Goal: Task Accomplishment & Management: Complete application form

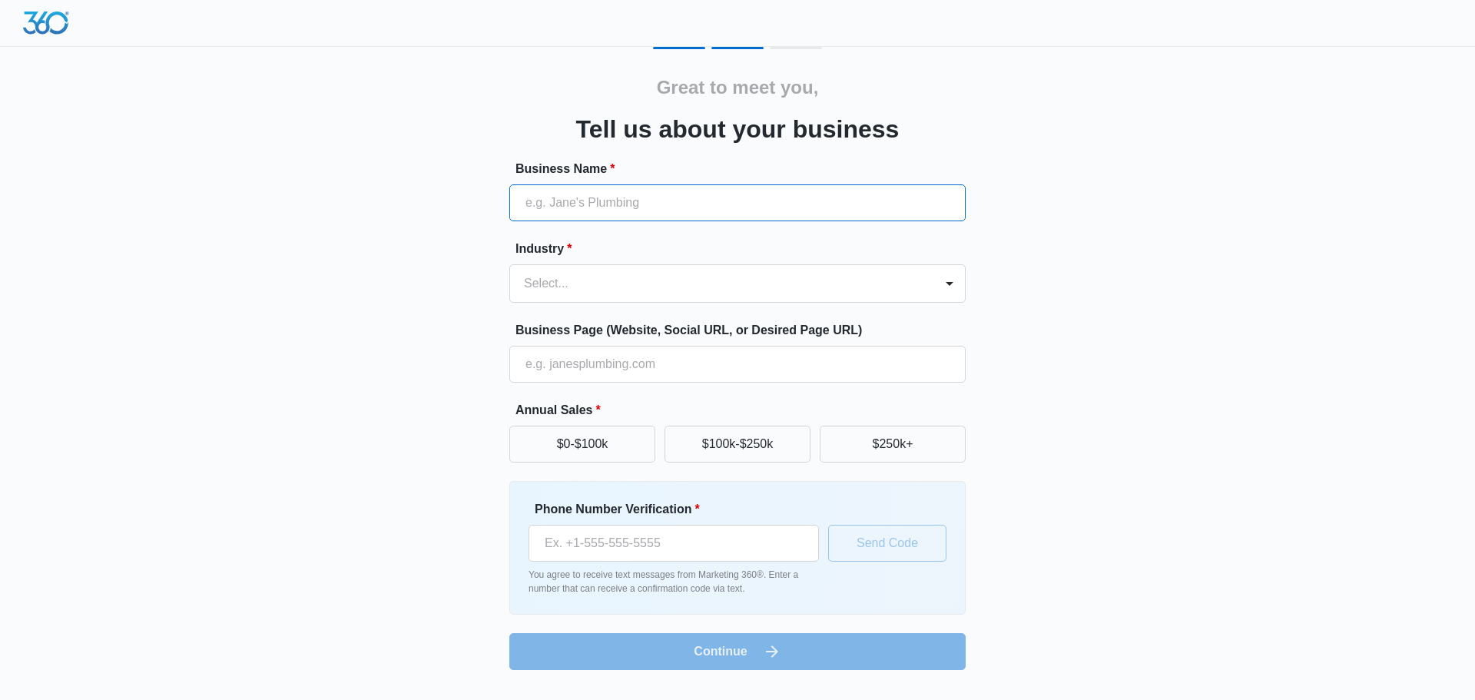
click at [767, 191] on input "Business Name *" at bounding box center [737, 202] width 456 height 37
click at [630, 450] on button "$0-$100k" at bounding box center [582, 444] width 146 height 37
click at [673, 375] on input "Business Page (Website, Social URL, or Desired Page URL)" at bounding box center [737, 364] width 456 height 37
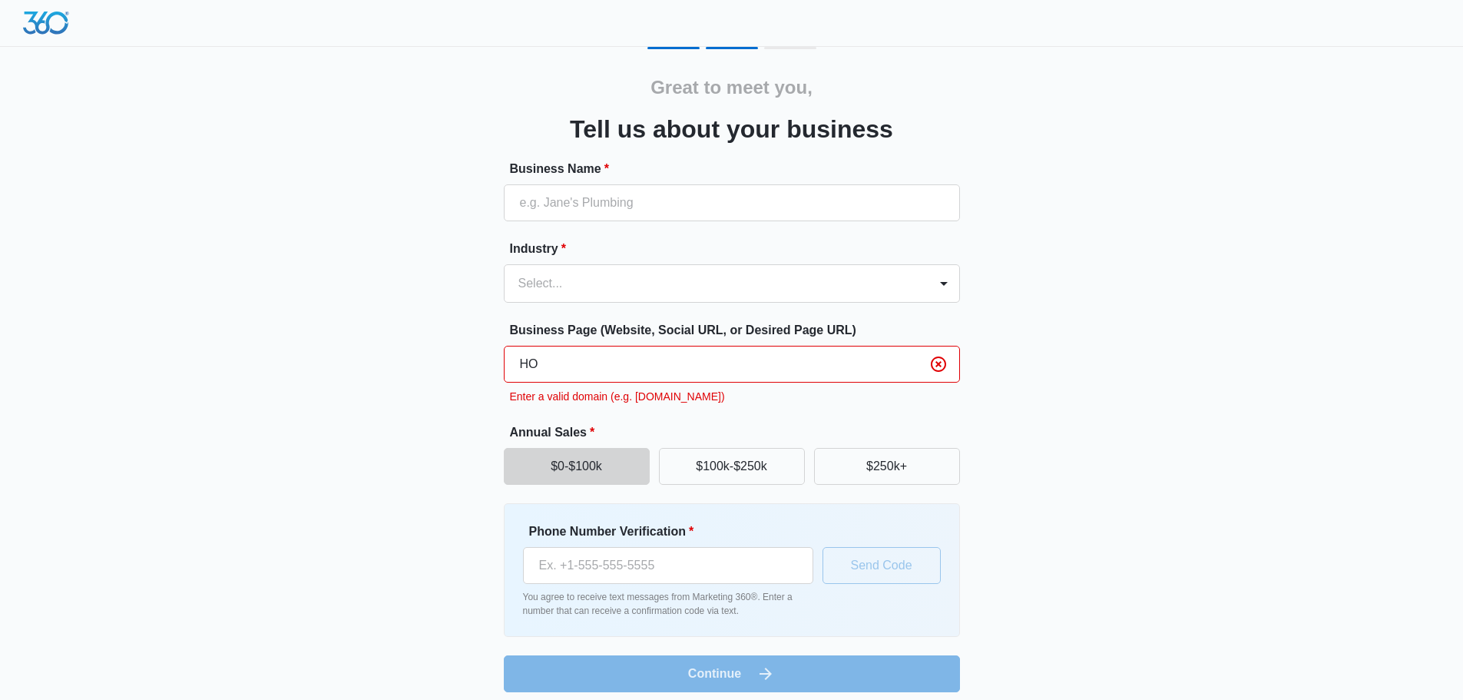
type input "H"
type input "h"
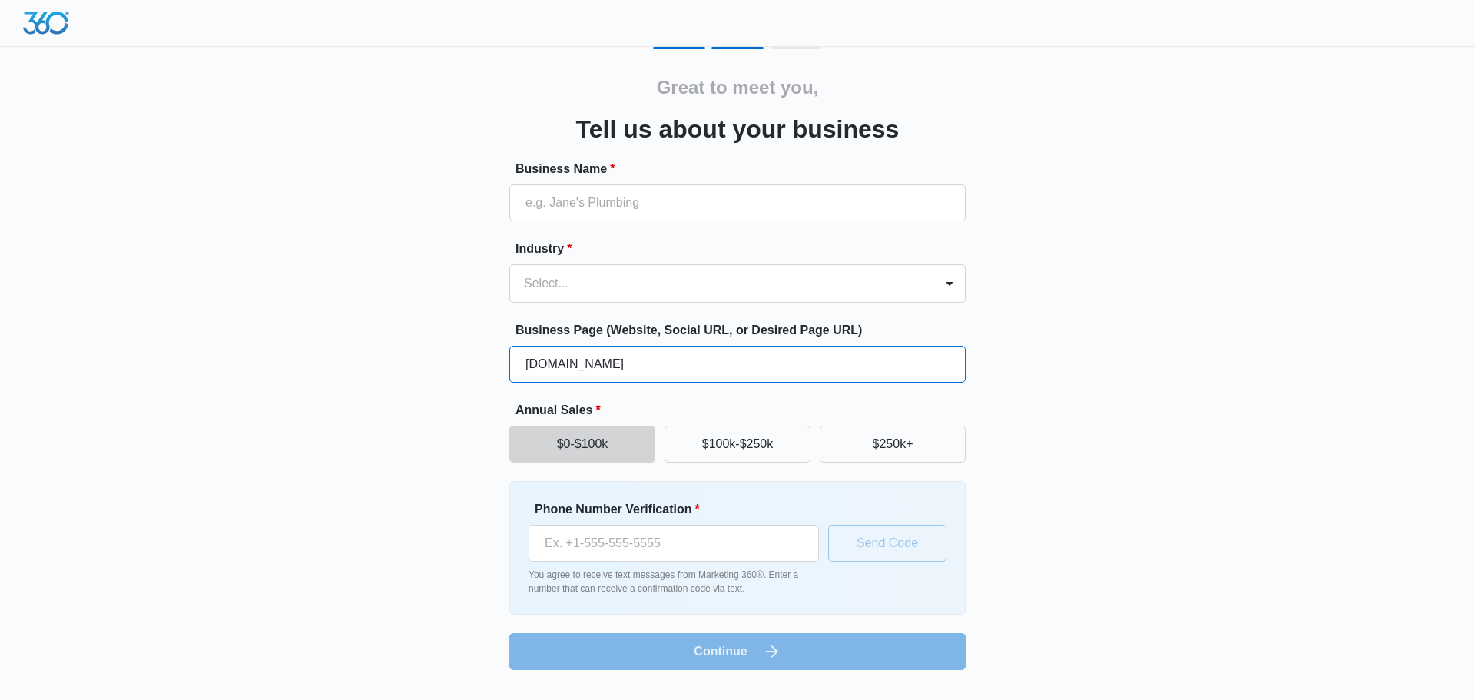
type input "Housebosshtx.com"
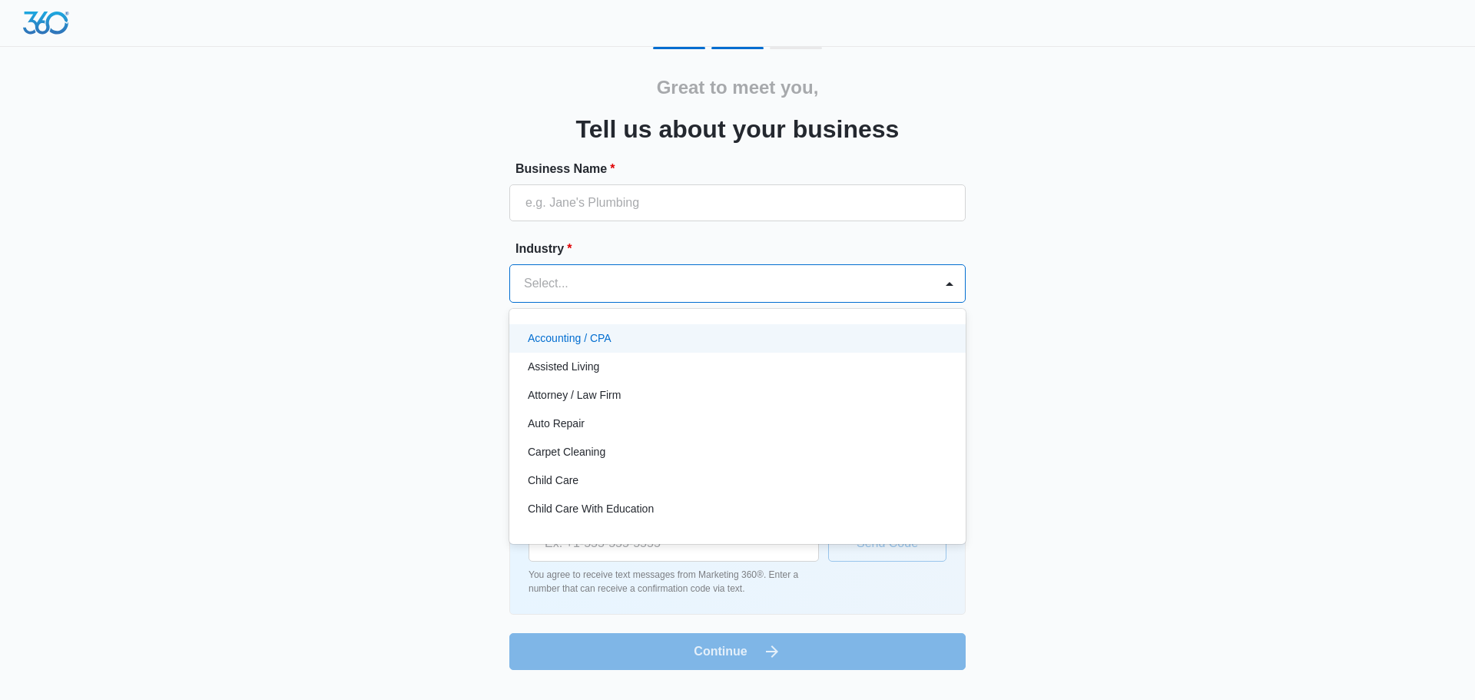
click at [673, 289] on div at bounding box center [719, 284] width 390 height 22
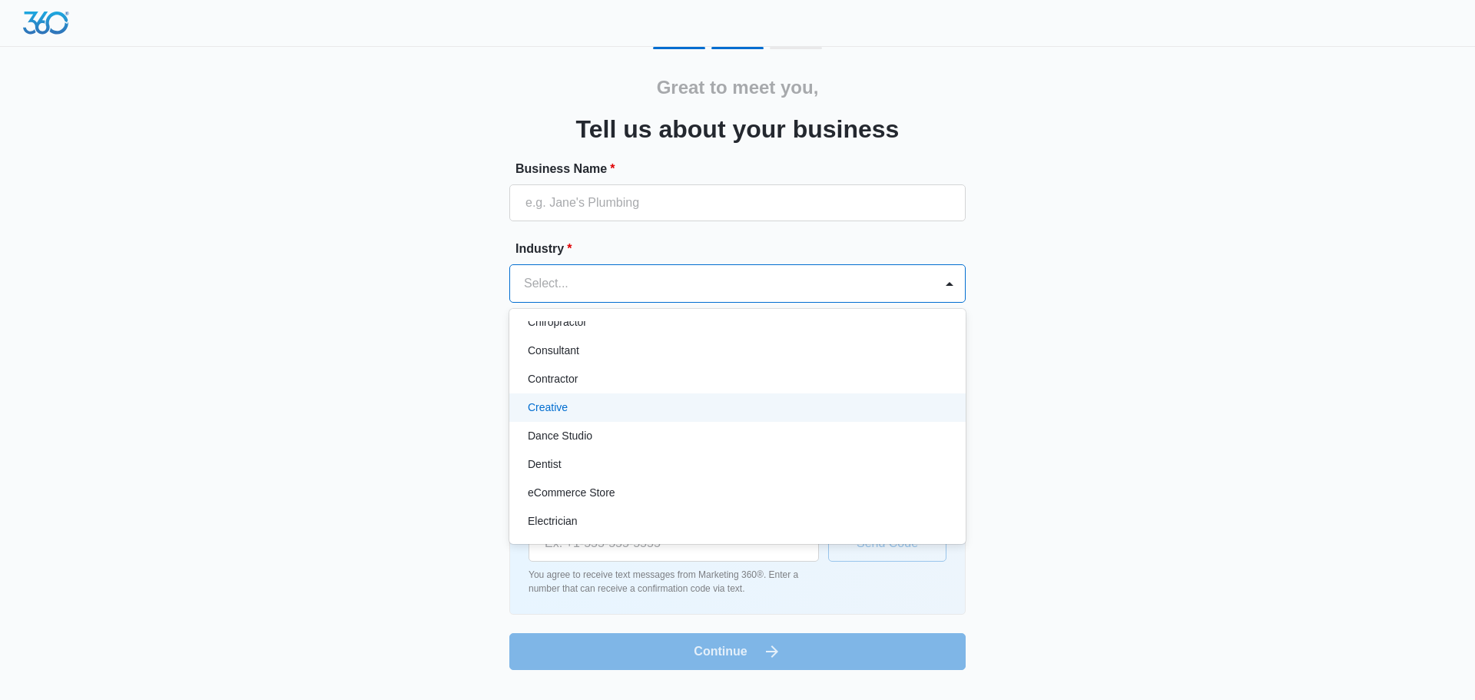
scroll to position [220, 0]
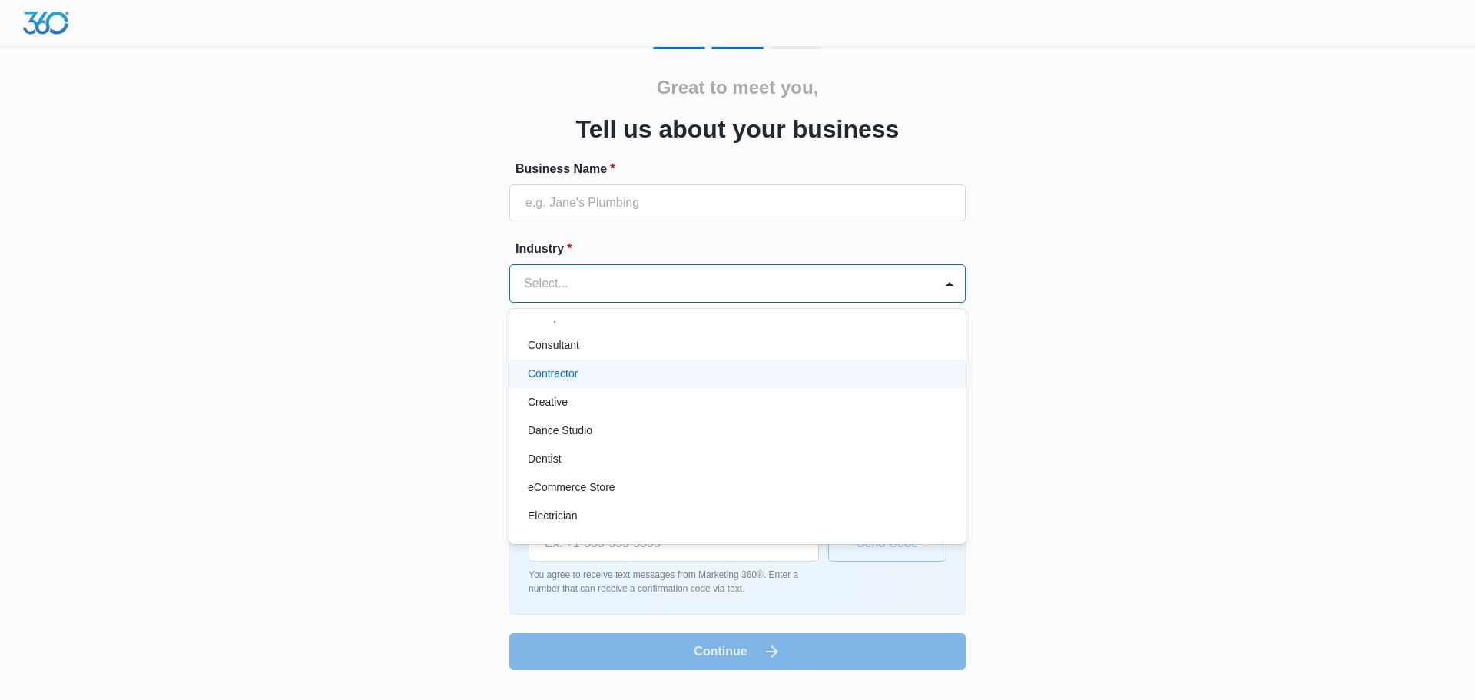
click at [586, 364] on div "Contractor" at bounding box center [737, 373] width 456 height 28
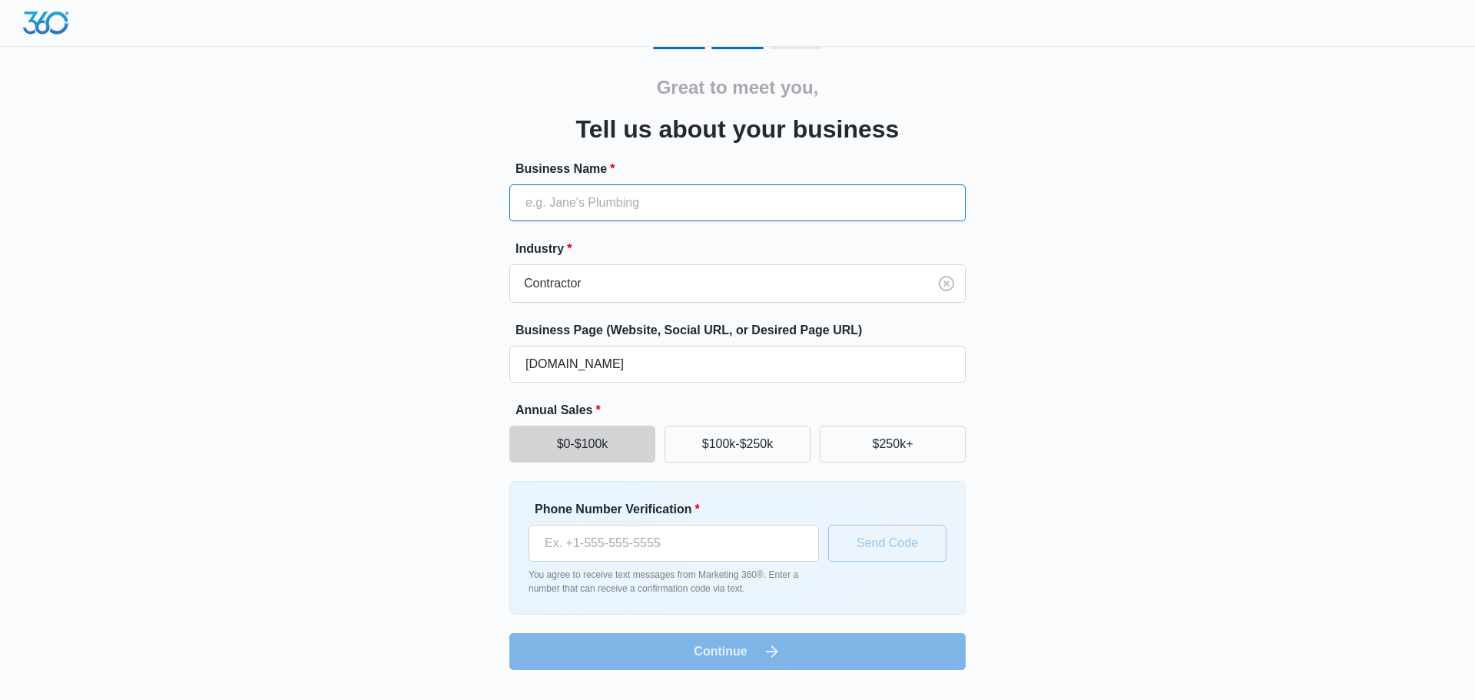
click at [641, 187] on input "Business Name *" at bounding box center [737, 202] width 456 height 37
click at [634, 214] on input "Business Name *" at bounding box center [737, 202] width 456 height 37
type input "h"
type input "Housebosshtx"
click at [631, 543] on input "Phone Number Verification *" at bounding box center [673, 543] width 290 height 37
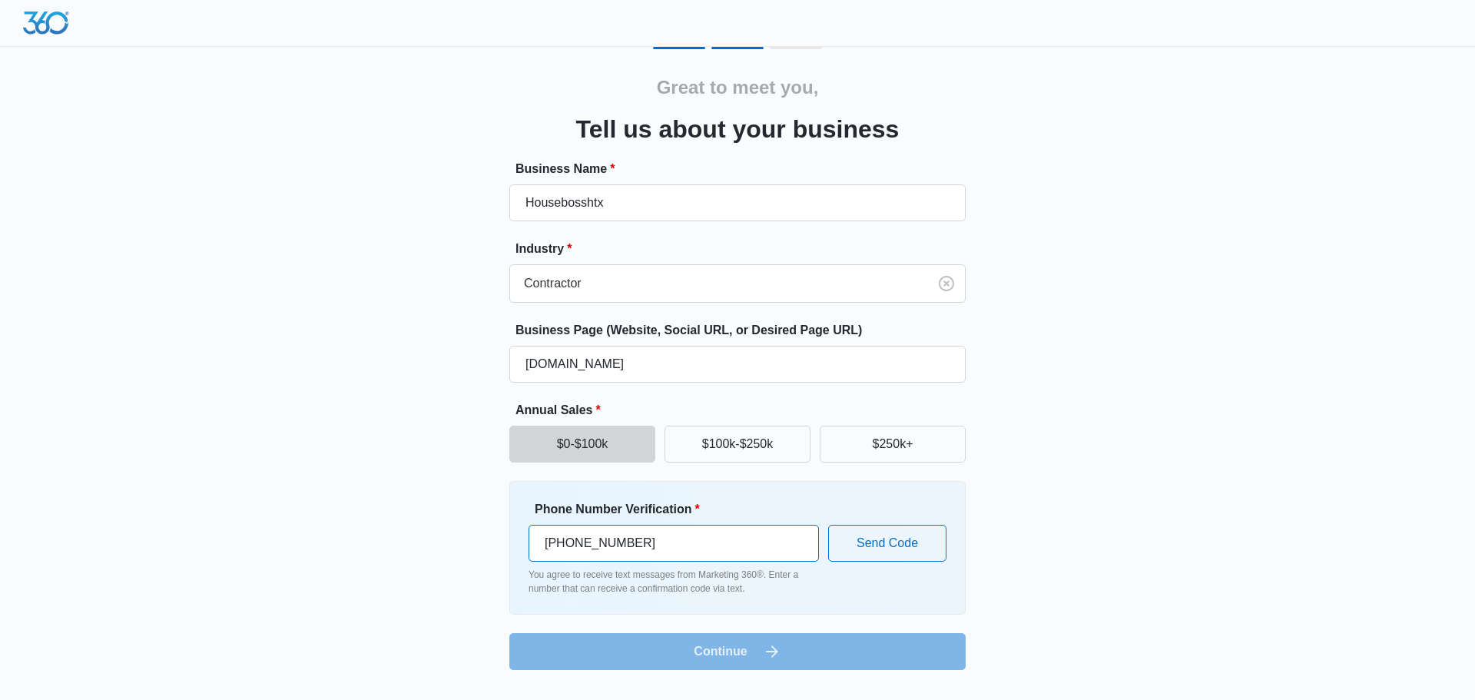
type input "(346) 290-2095"
click at [933, 541] on button "Send Code" at bounding box center [887, 543] width 118 height 37
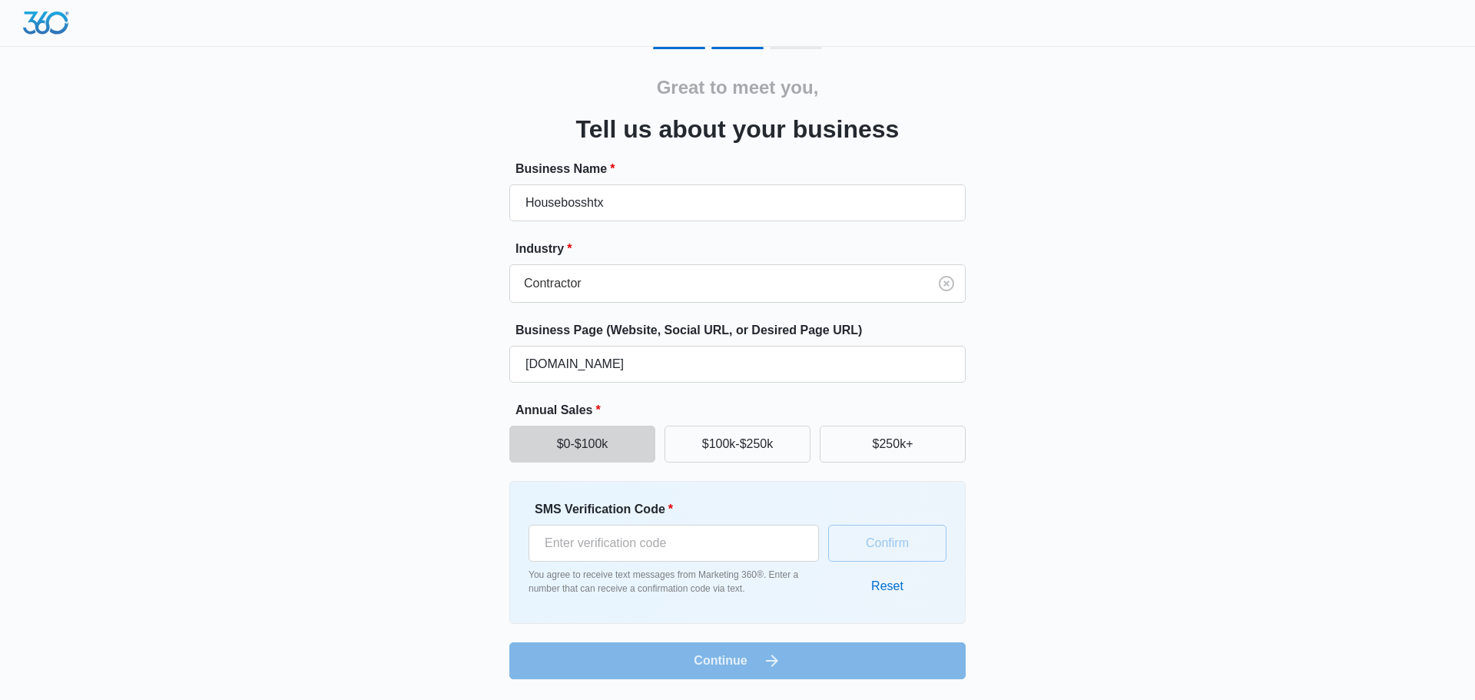
click at [833, 657] on form "Business Name * Housebosshtx Industry * Contractor Business Page (Website, Soci…" at bounding box center [737, 419] width 456 height 519
click at [746, 548] on input "SMS Verification Code *" at bounding box center [673, 543] width 290 height 37
type input "564993"
click at [867, 553] on button "Confirm" at bounding box center [887, 543] width 118 height 37
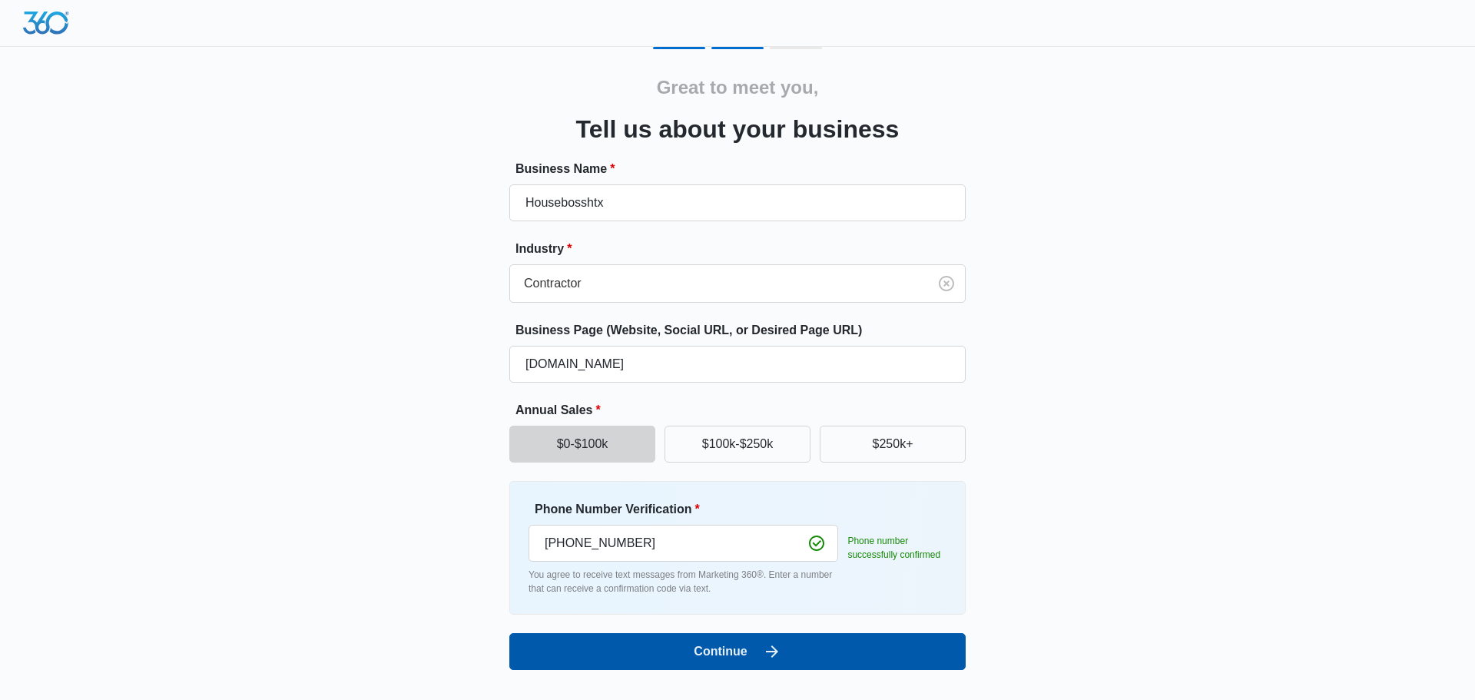
click at [810, 649] on button "Continue" at bounding box center [737, 651] width 456 height 37
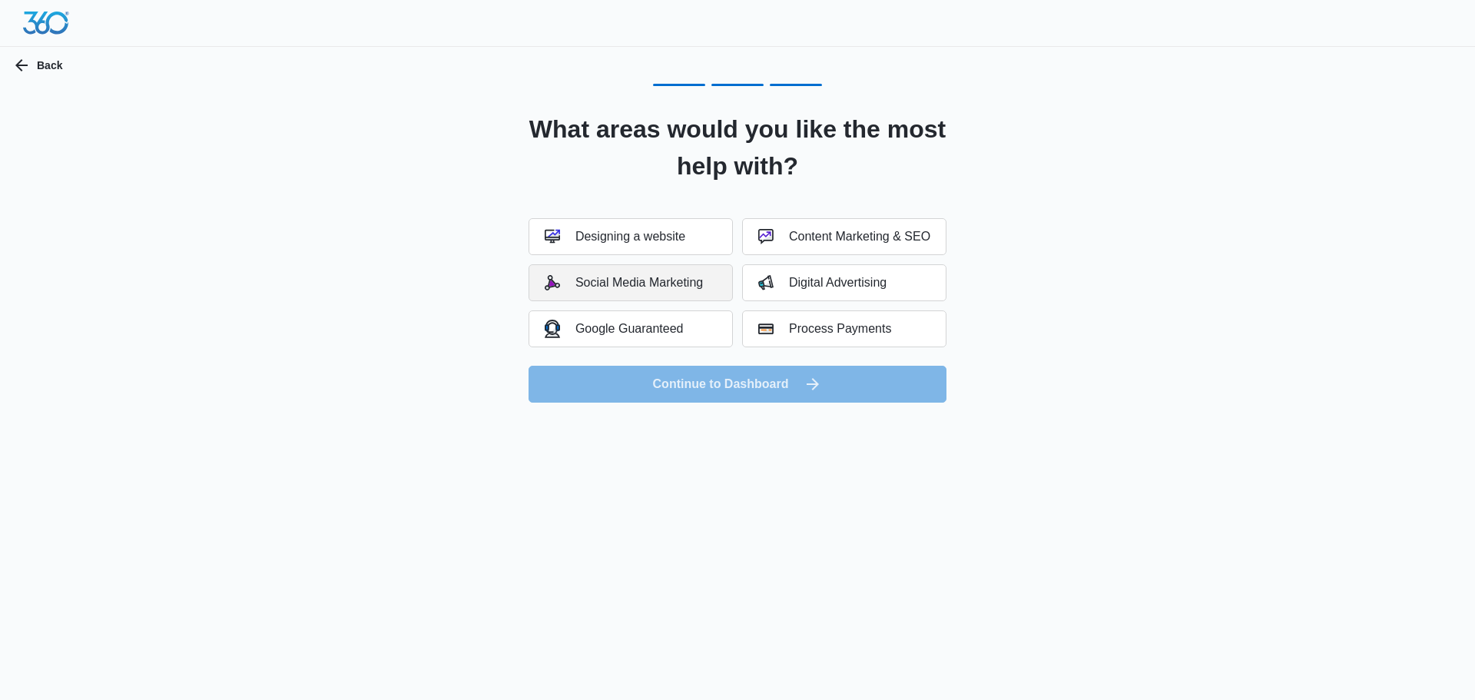
click at [709, 283] on button "Social Media Marketing" at bounding box center [630, 282] width 204 height 37
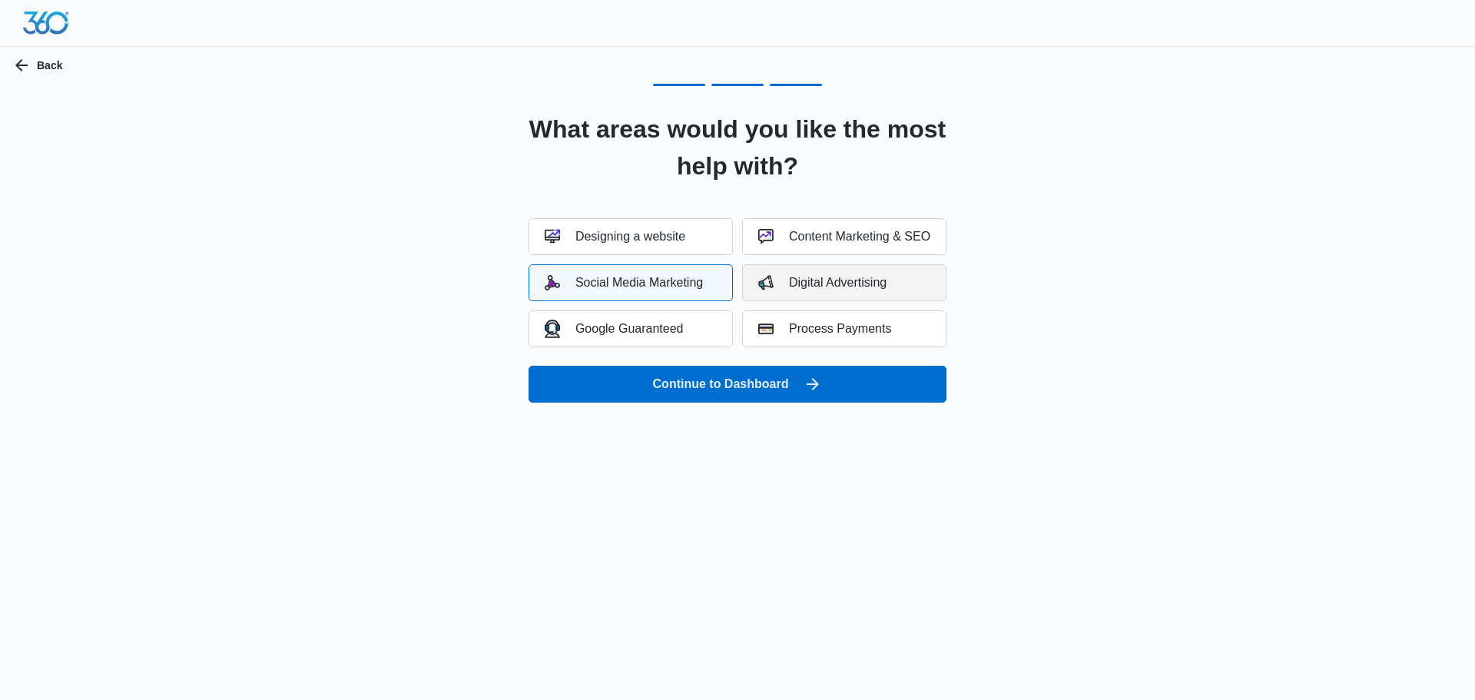
click at [821, 285] on div "Digital Advertising" at bounding box center [822, 282] width 128 height 15
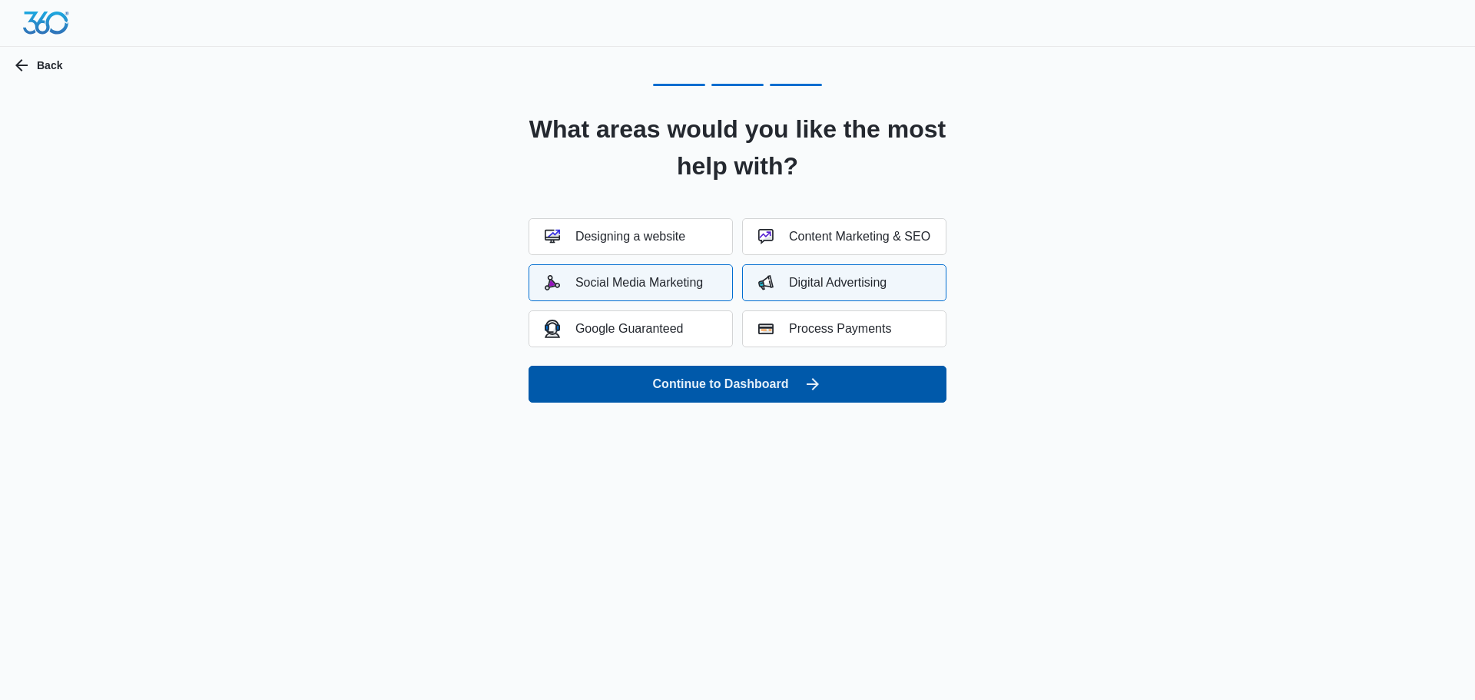
click at [741, 395] on button "Continue to Dashboard" at bounding box center [737, 384] width 418 height 37
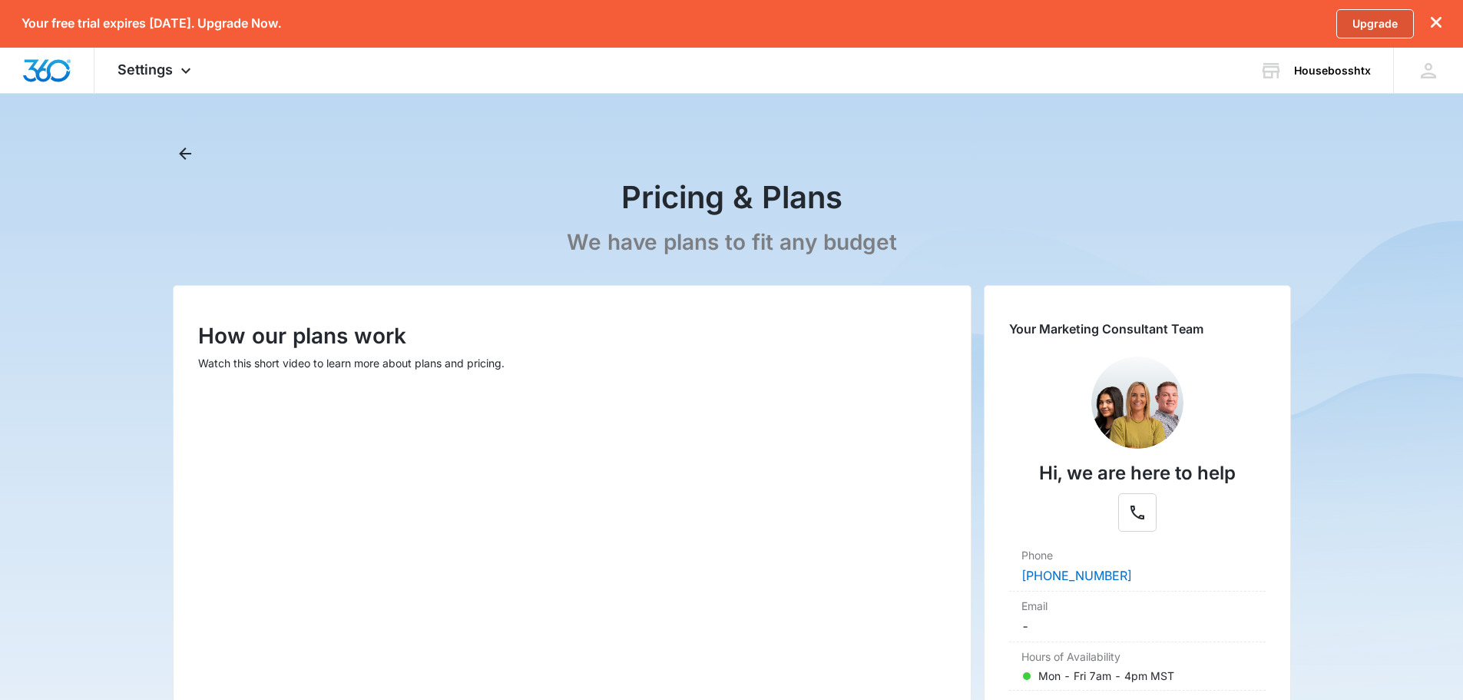
click at [1385, 24] on link "Upgrade" at bounding box center [1375, 23] width 78 height 29
click at [1391, 17] on link "Upgrade" at bounding box center [1375, 23] width 78 height 29
click at [1387, 22] on link "Upgrade" at bounding box center [1375, 23] width 78 height 29
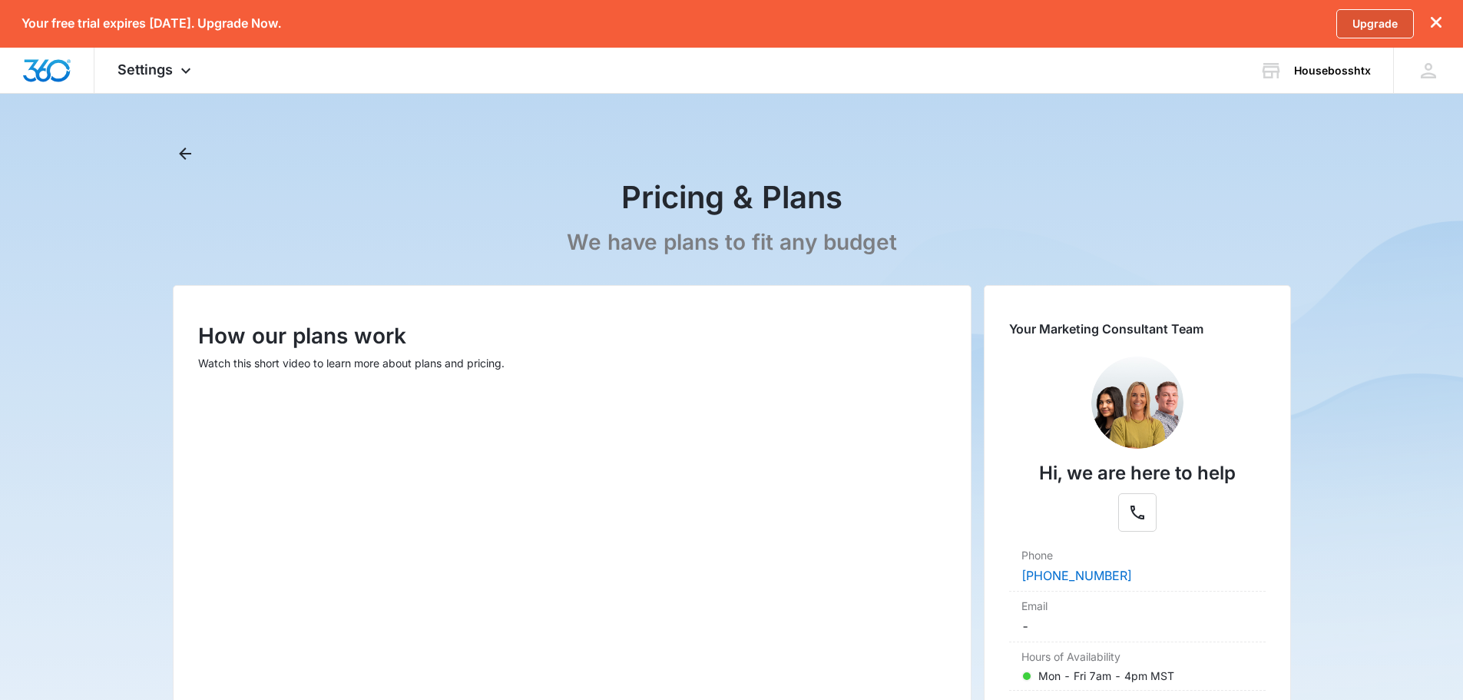
click at [1387, 22] on link "Upgrade" at bounding box center [1375, 23] width 78 height 29
drag, startPoint x: 1387, startPoint y: 22, endPoint x: 680, endPoint y: 7, distance: 706.8
click at [1216, 28] on div "Your free trial expires in 14 days. Upgrade Now. Upgrade" at bounding box center [731, 24] width 1463 height 48
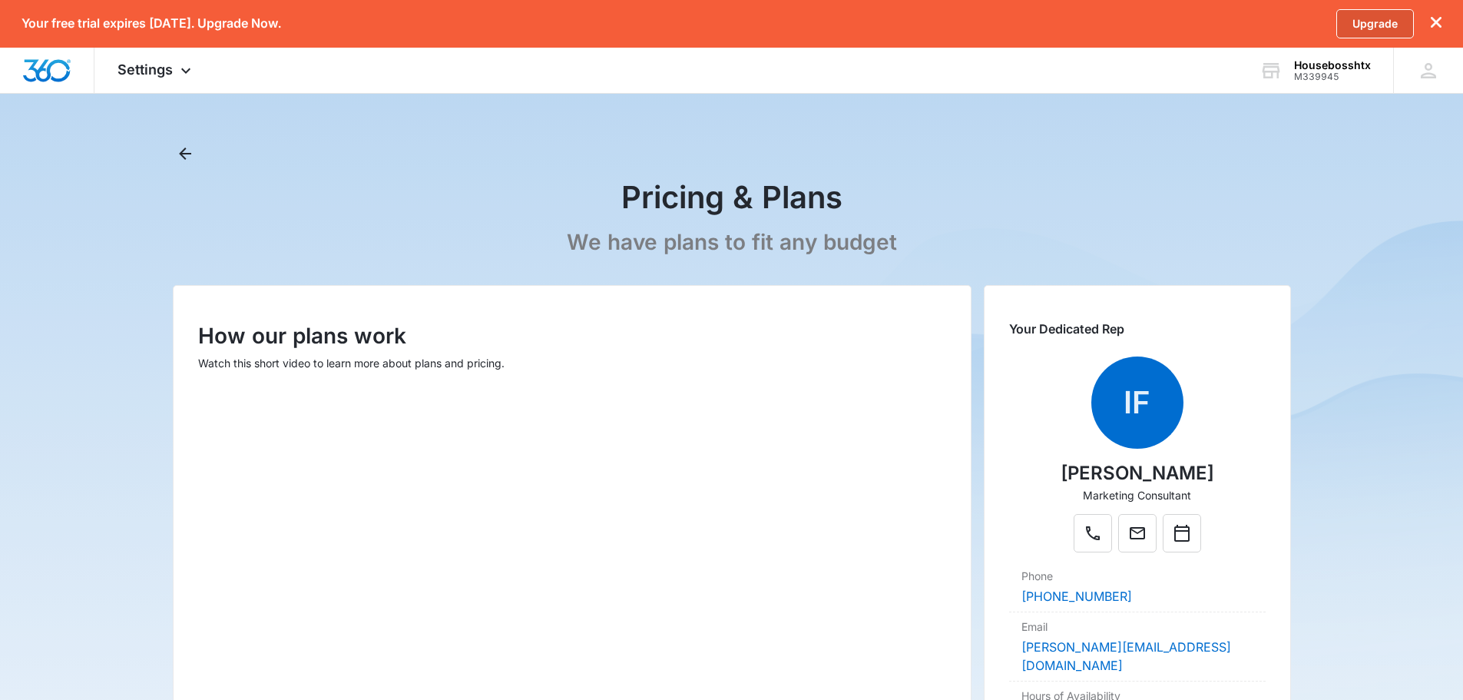
click at [1383, 25] on link "Upgrade" at bounding box center [1375, 23] width 78 height 29
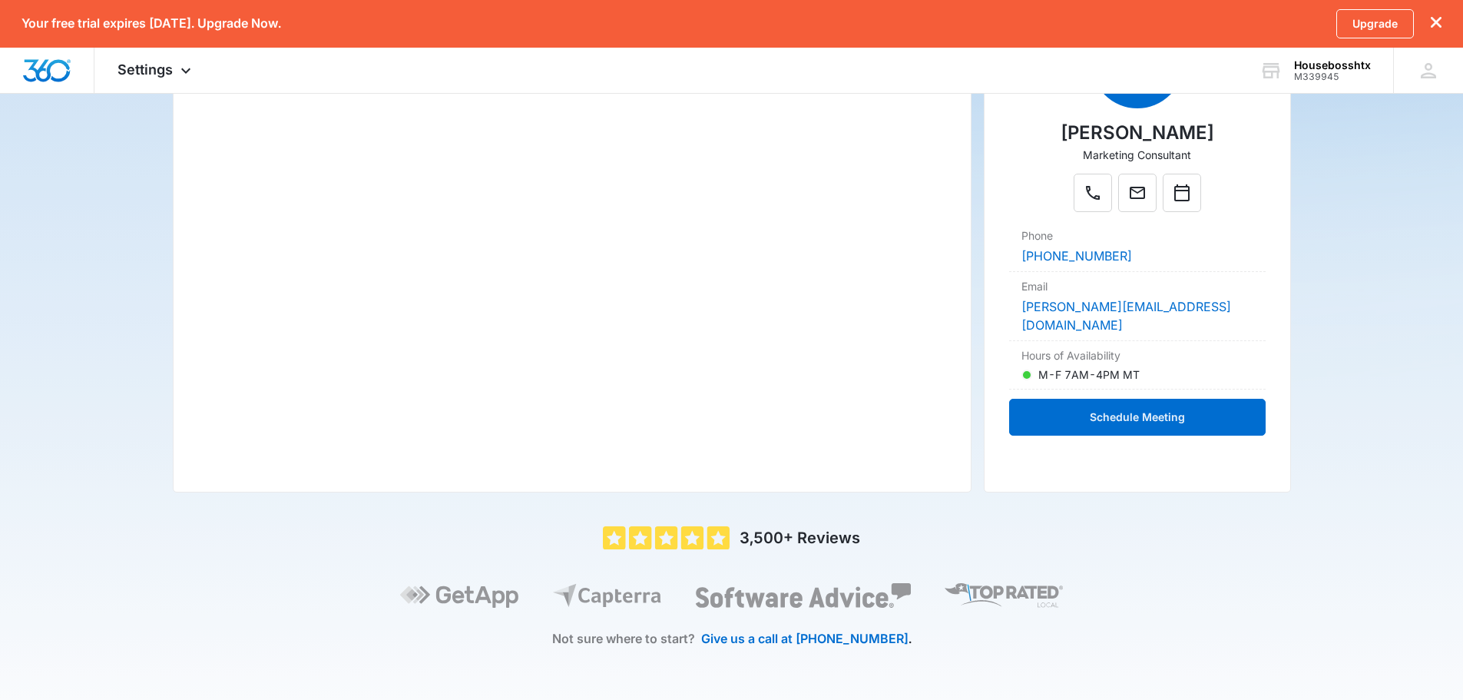
scroll to position [161, 0]
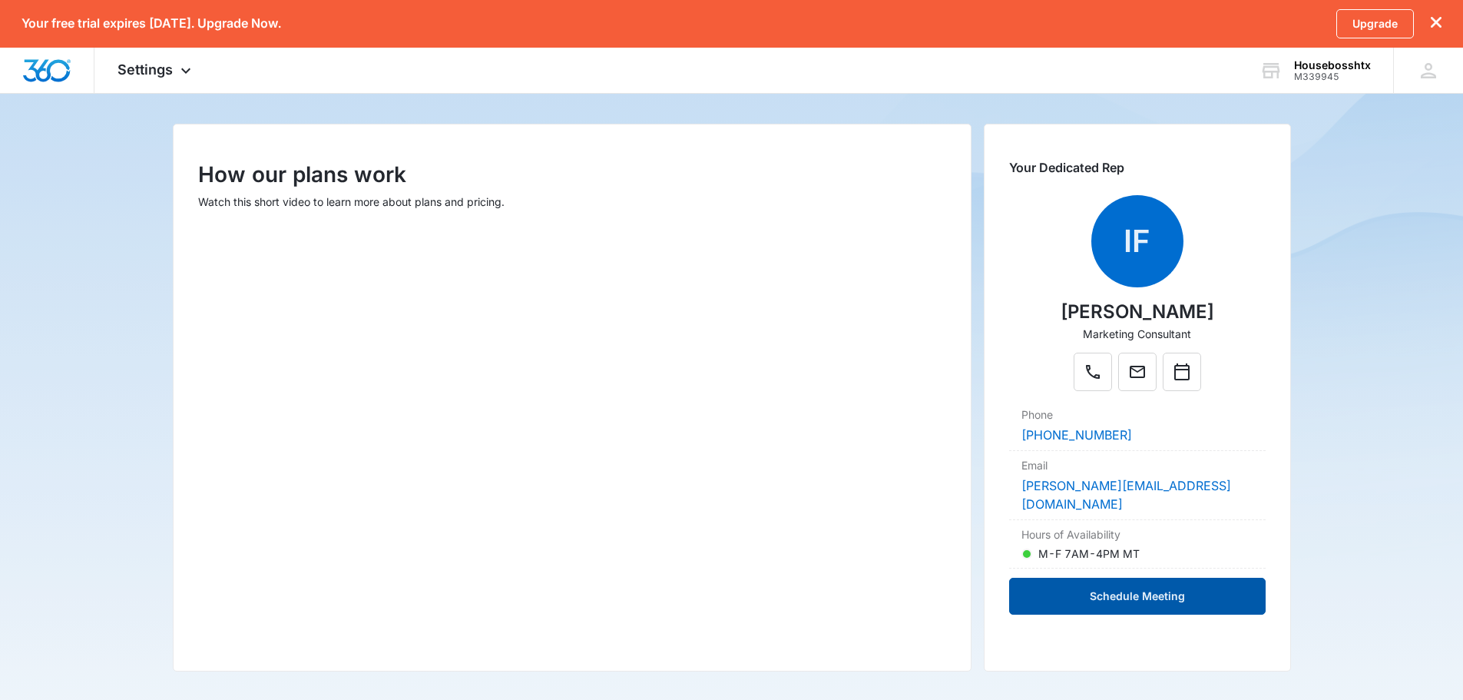
click at [1165, 578] on button "Schedule Meeting" at bounding box center [1137, 596] width 257 height 37
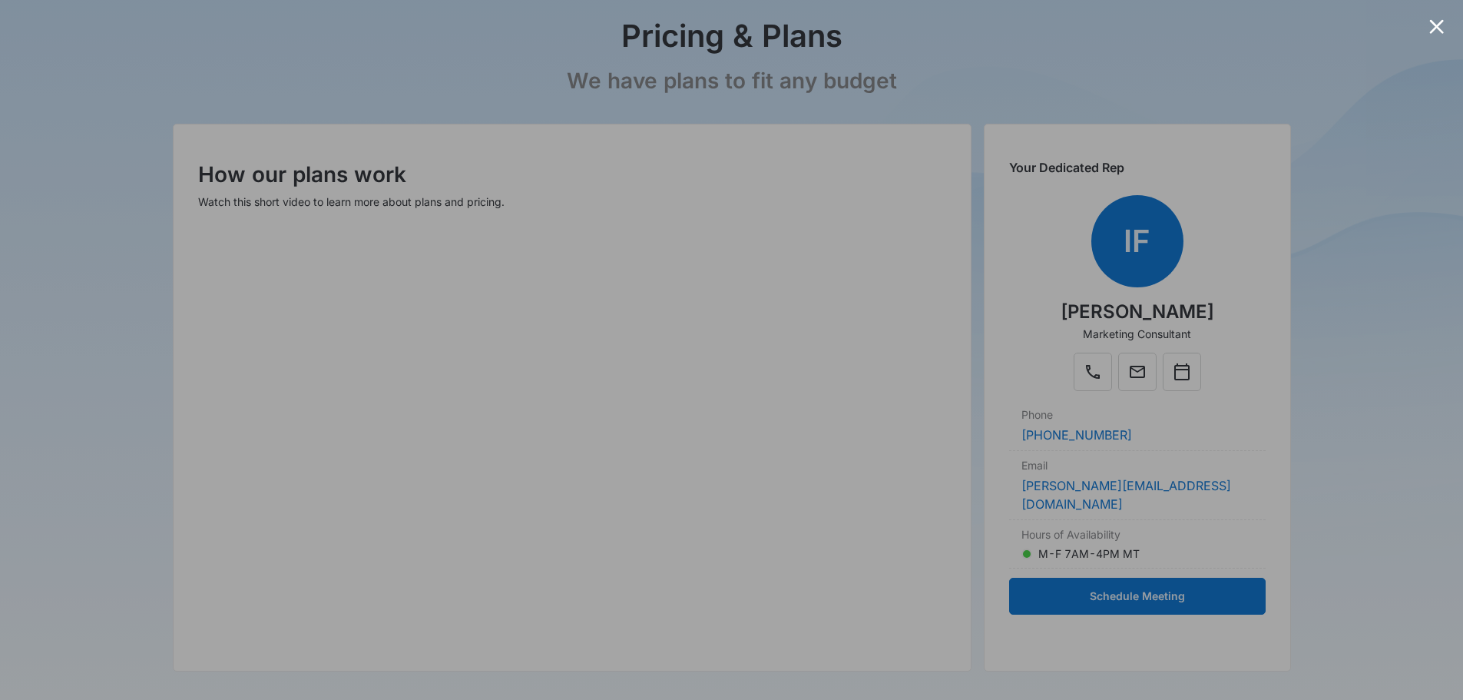
click at [301, 418] on div at bounding box center [731, 350] width 1463 height 700
